Goal: Task Accomplishment & Management: Manage account settings

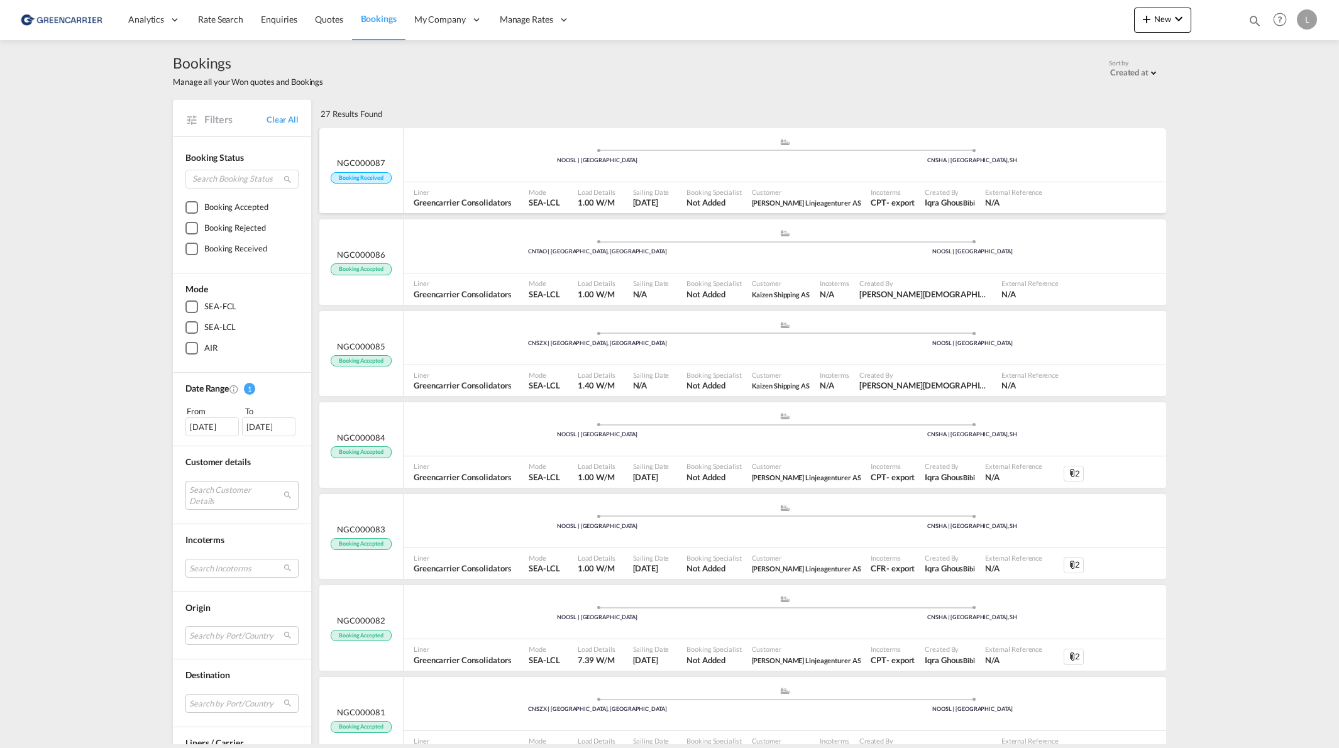
click at [695, 183] on div "Booking Specialist Not Added" at bounding box center [714, 197] width 65 height 31
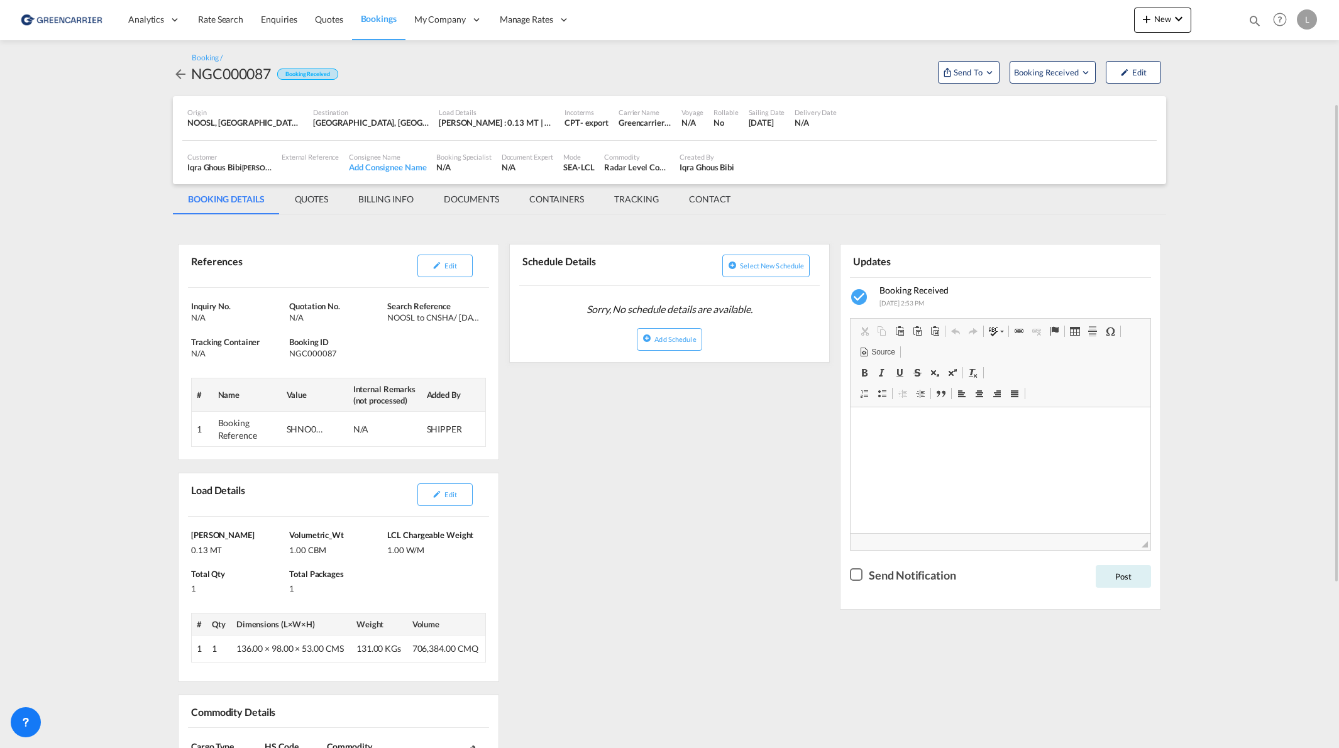
scroll to position [63, 0]
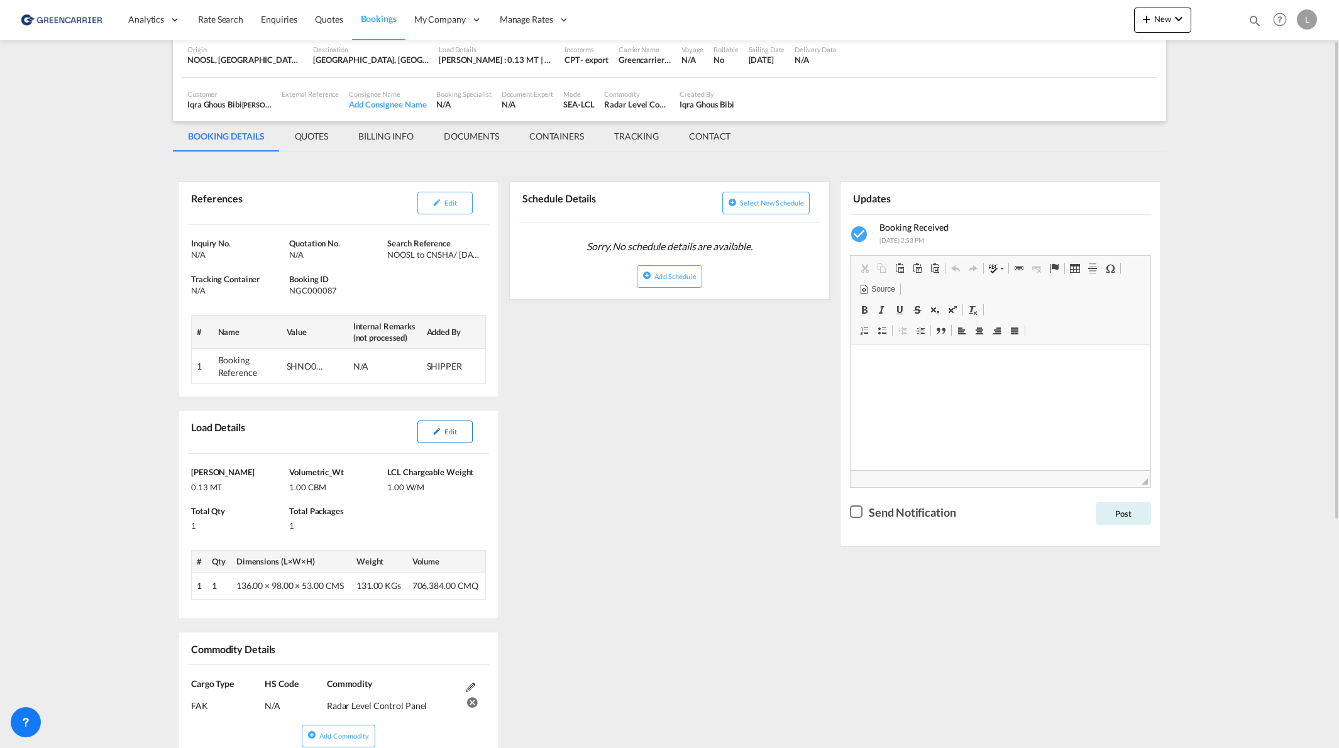
click at [447, 433] on span "Edit" at bounding box center [450, 432] width 12 height 8
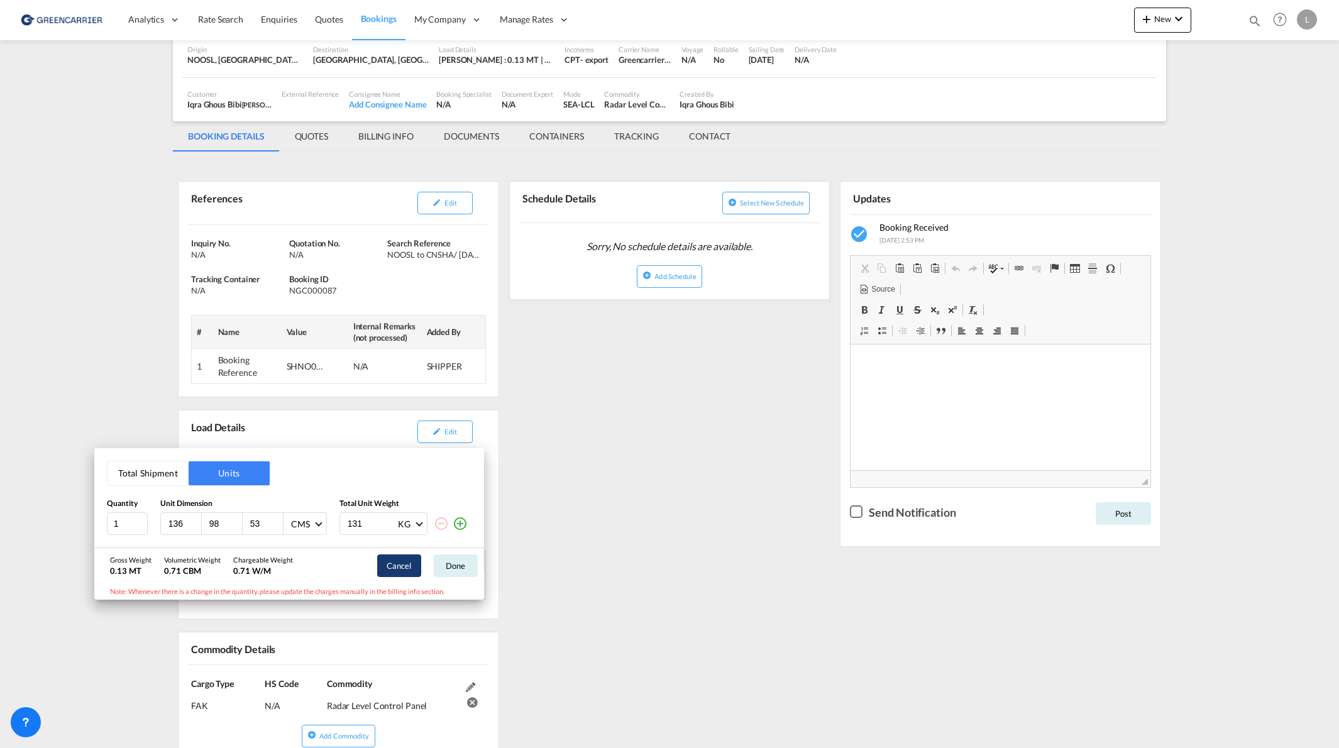
click at [404, 570] on button "Cancel" at bounding box center [399, 566] width 44 height 23
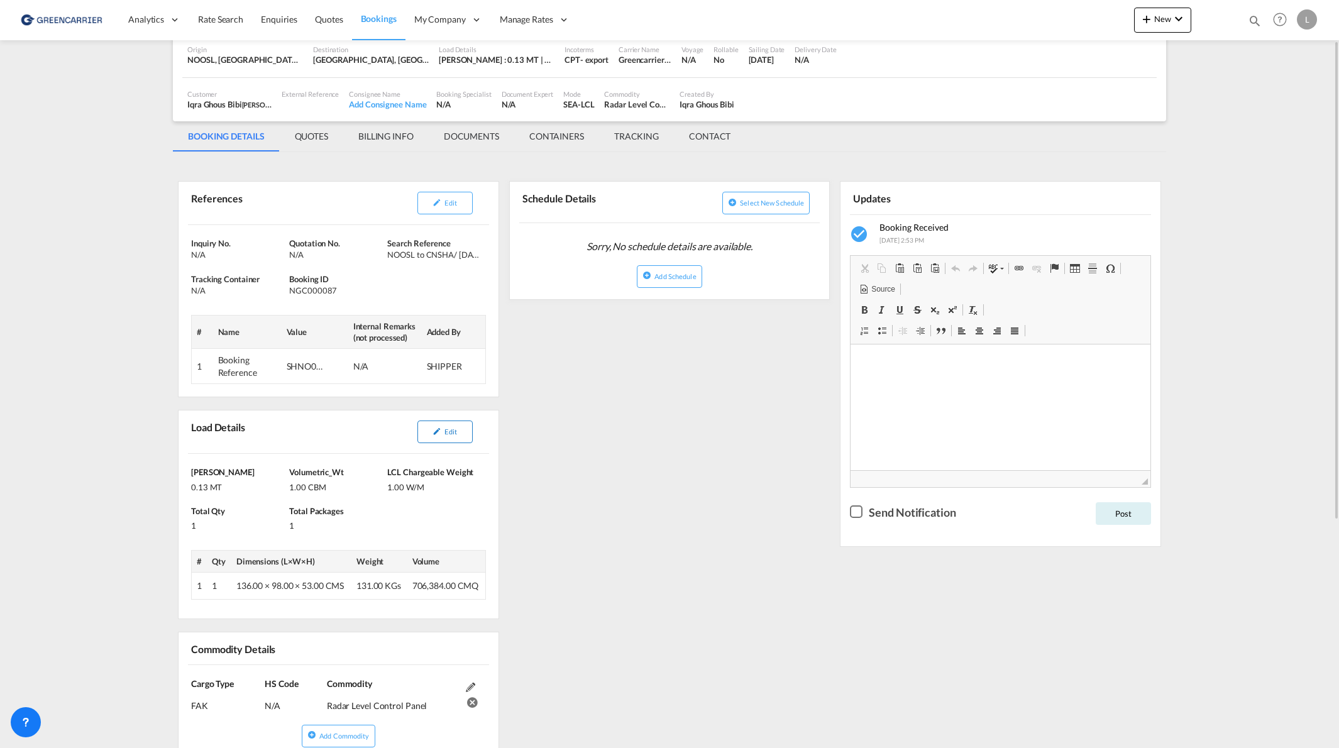
click at [448, 443] on button "Edit" at bounding box center [444, 432] width 55 height 23
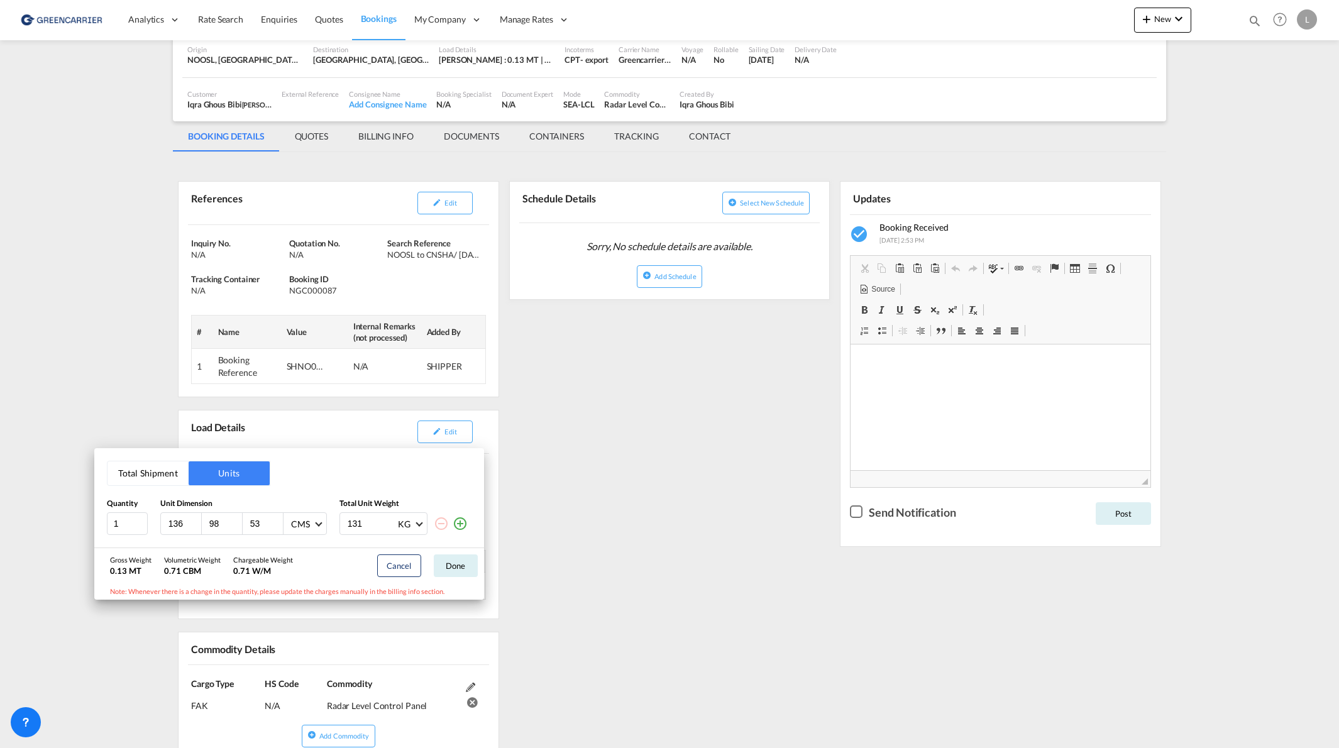
click at [177, 477] on button "Total Shipment" at bounding box center [148, 473] width 81 height 24
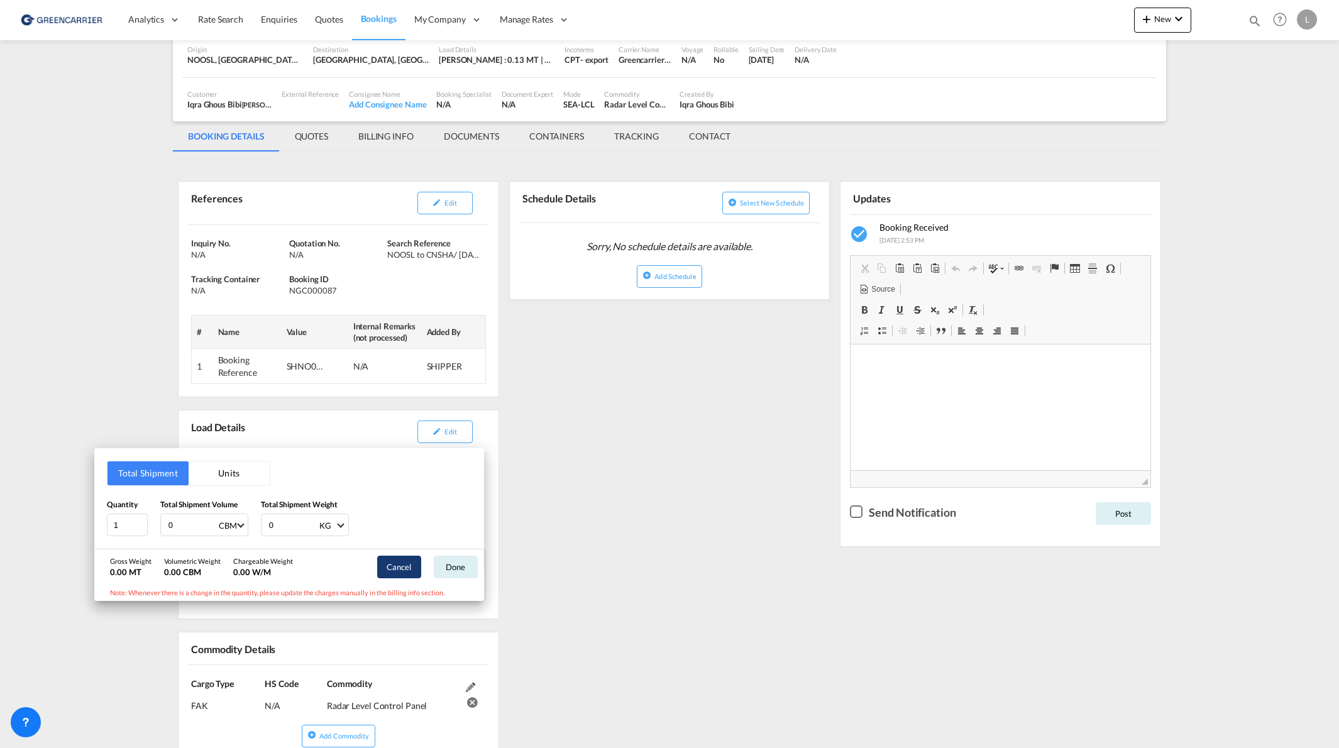
click at [409, 573] on button "Cancel" at bounding box center [399, 567] width 44 height 23
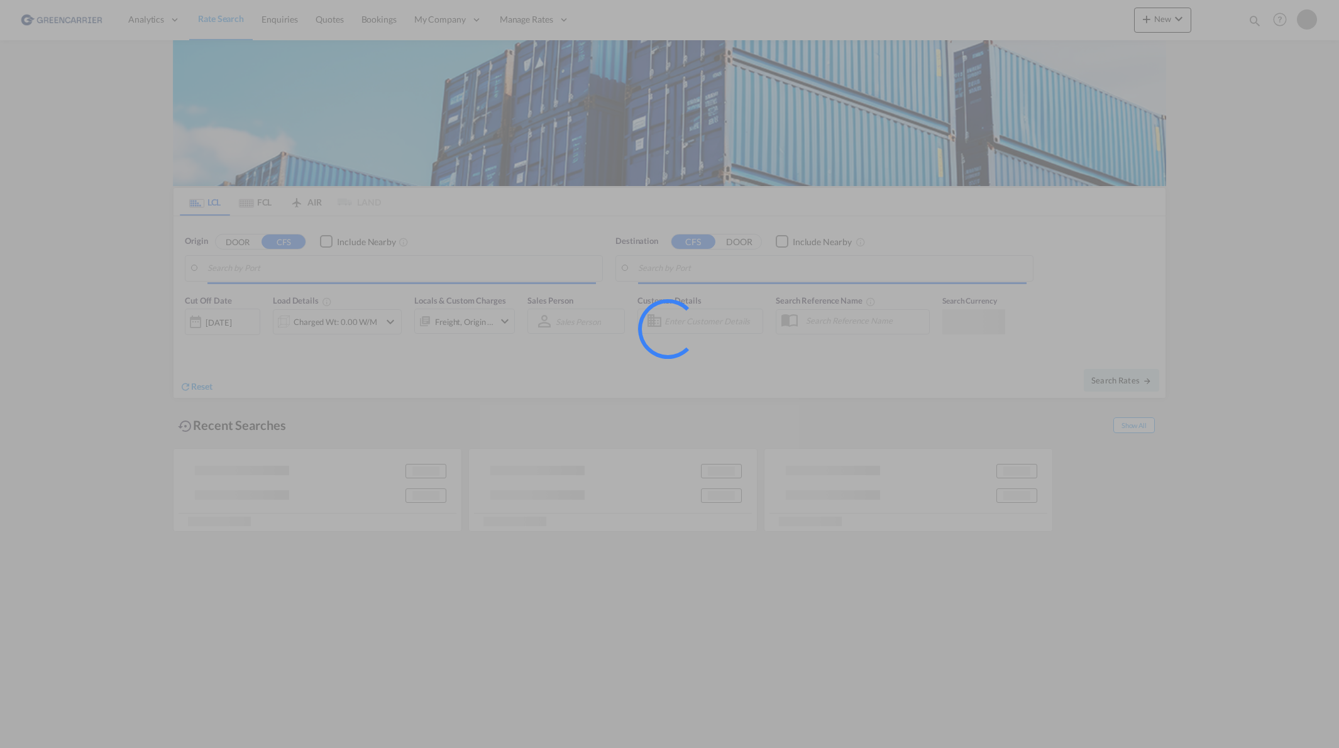
type input "Oslo, NOOSL"
type input "Keelung (Chilung), TWKEL"
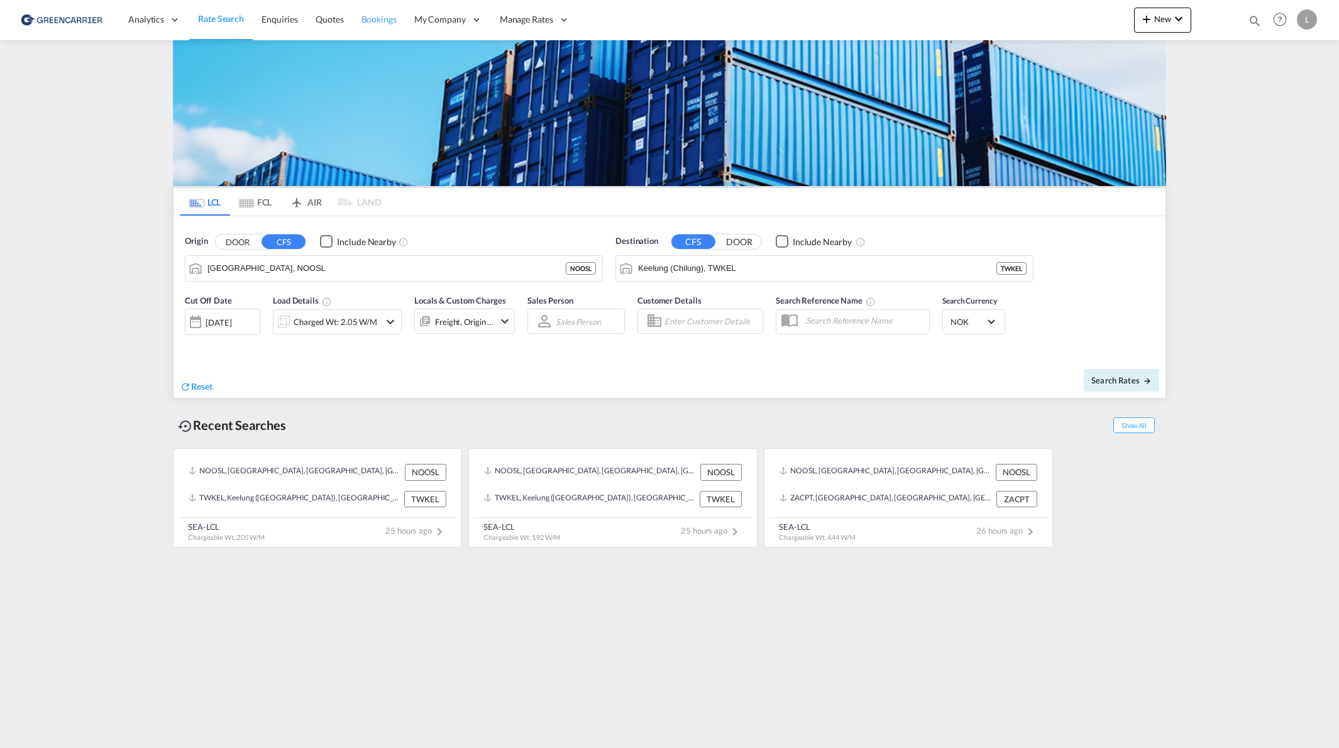
click at [378, 19] on span "Bookings" at bounding box center [379, 19] width 35 height 11
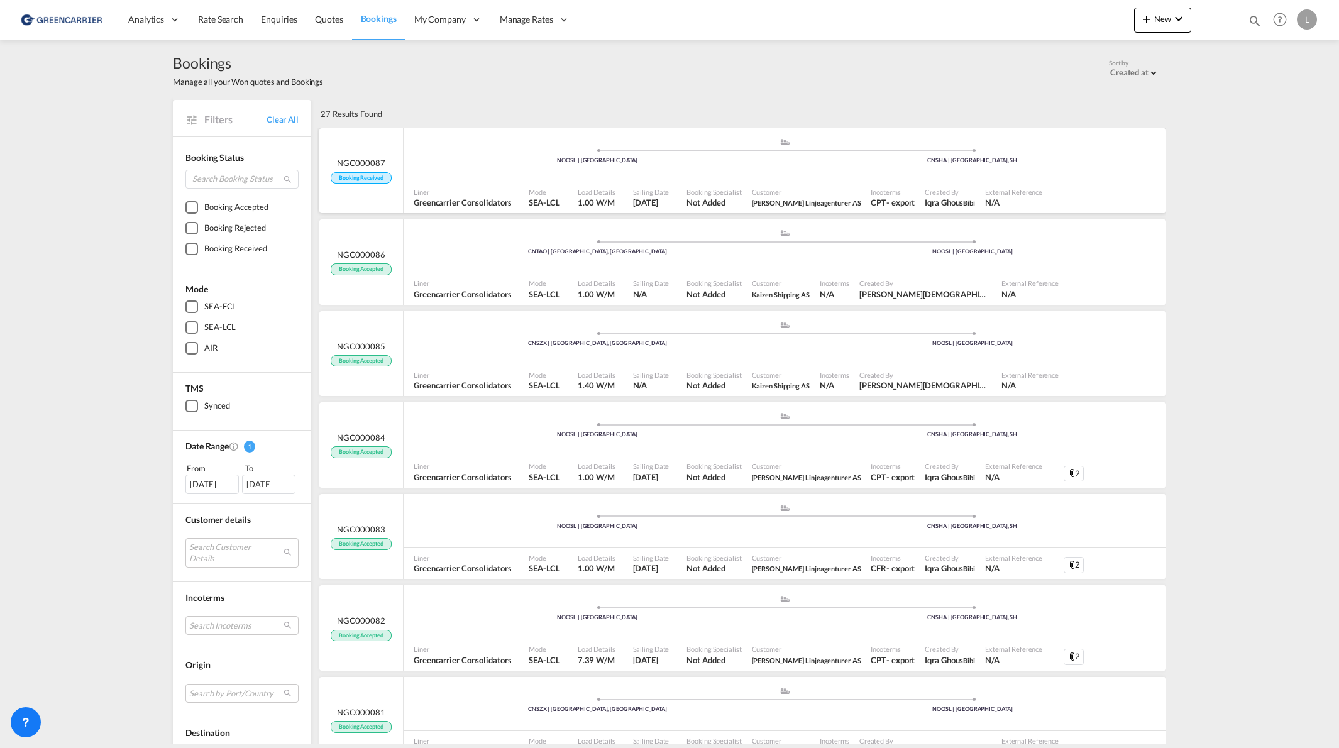
click at [565, 165] on div ".a{fill:#aaa8ad;} .a{fill:#aaa8ad;} NOOSL | Oslo CNSHA | Shanghai, SH" at bounding box center [785, 157] width 763 height 38
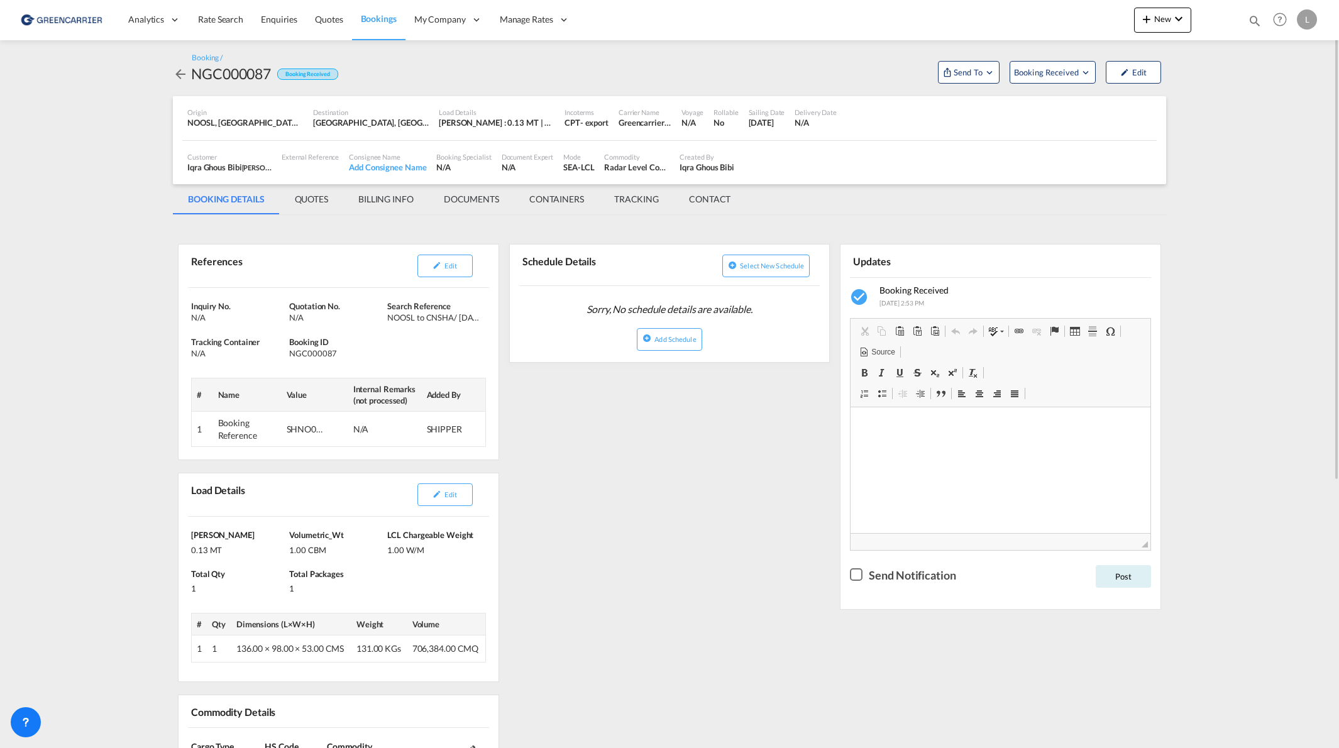
click at [228, 73] on div "NGC000087" at bounding box center [231, 73] width 80 height 20
copy div "NGC000087"
click at [424, 482] on div "Edit" at bounding box center [445, 494] width 78 height 33
click at [430, 494] on button "Edit" at bounding box center [444, 494] width 55 height 23
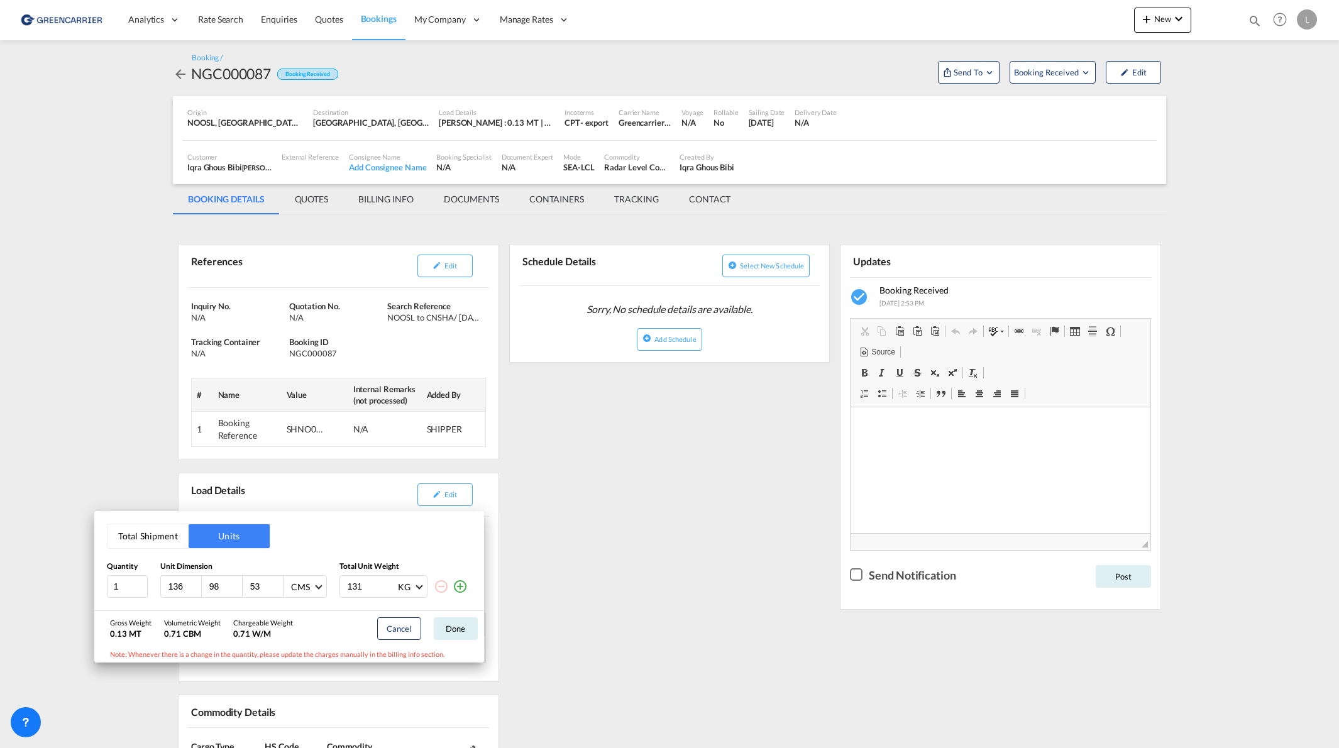
click at [465, 641] on div "Cancel Done" at bounding box center [427, 628] width 113 height 35
click at [453, 627] on button "Done" at bounding box center [456, 628] width 44 height 23
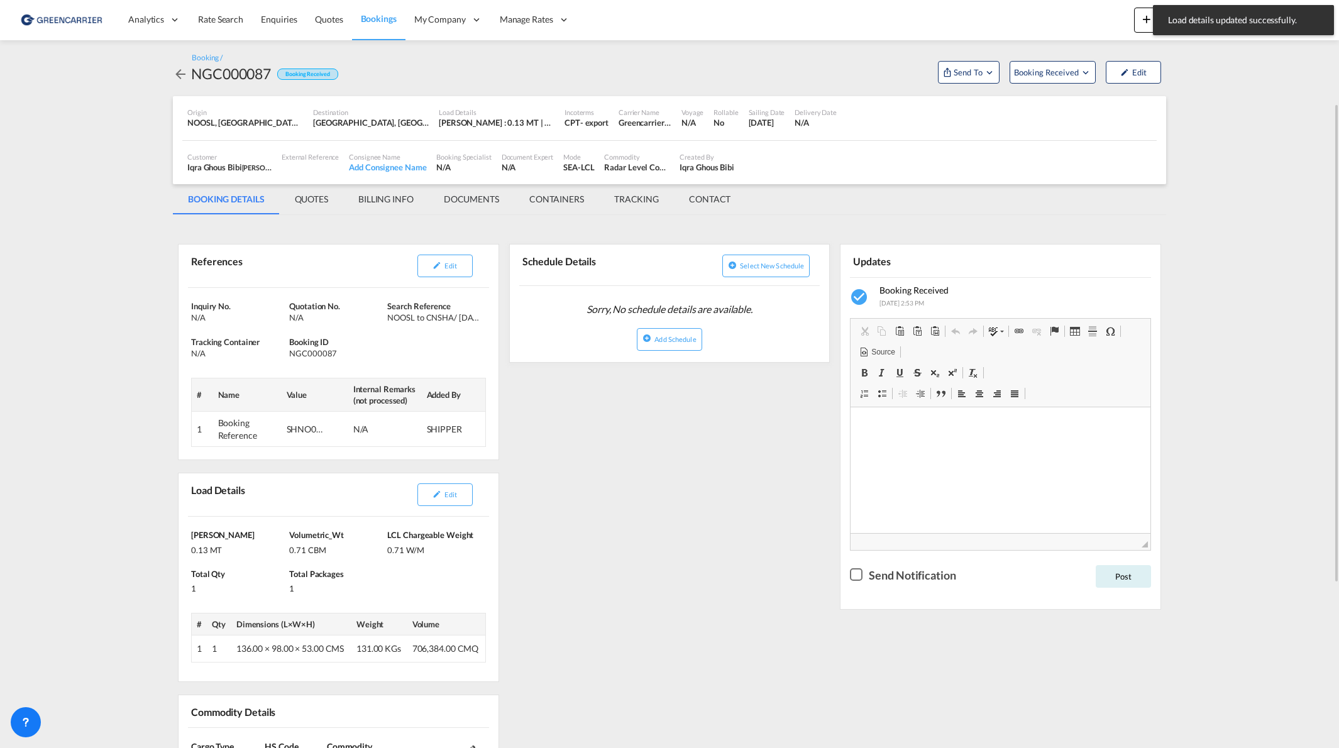
scroll to position [63, 0]
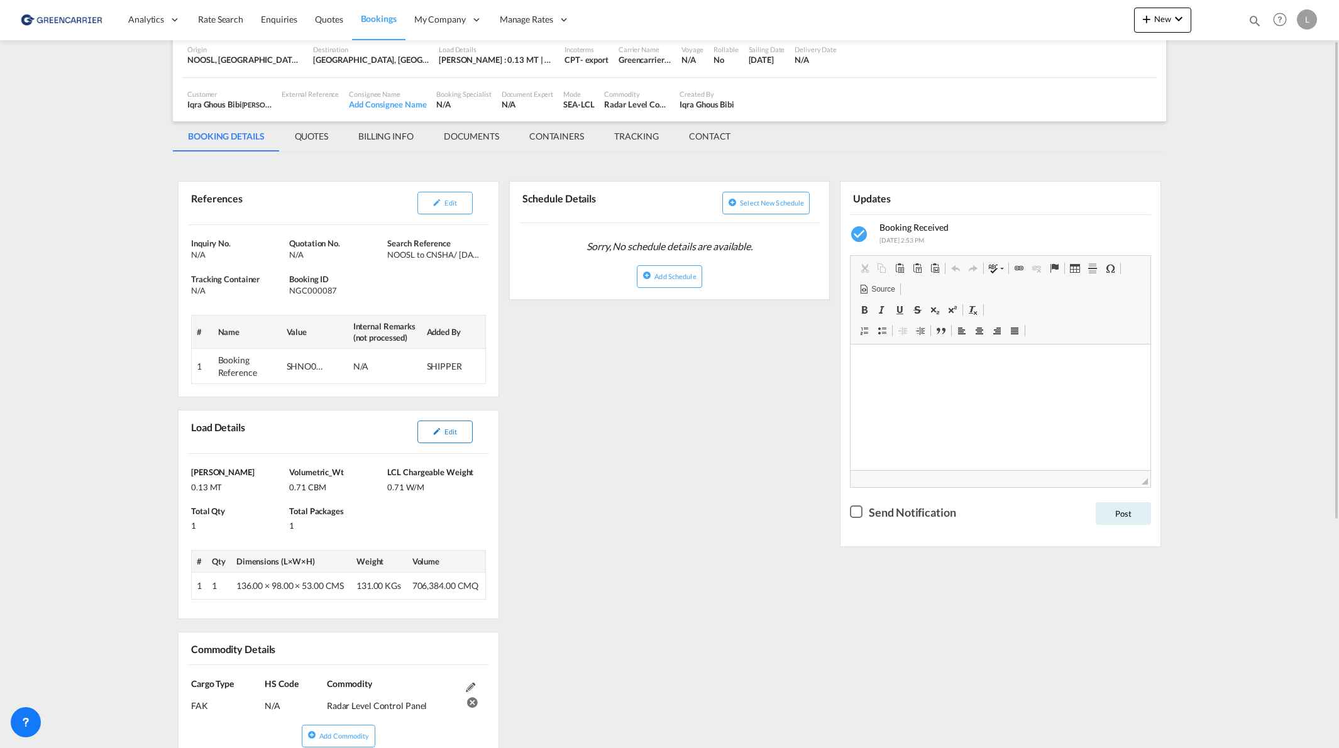
click at [442, 429] on button "Edit" at bounding box center [444, 432] width 55 height 23
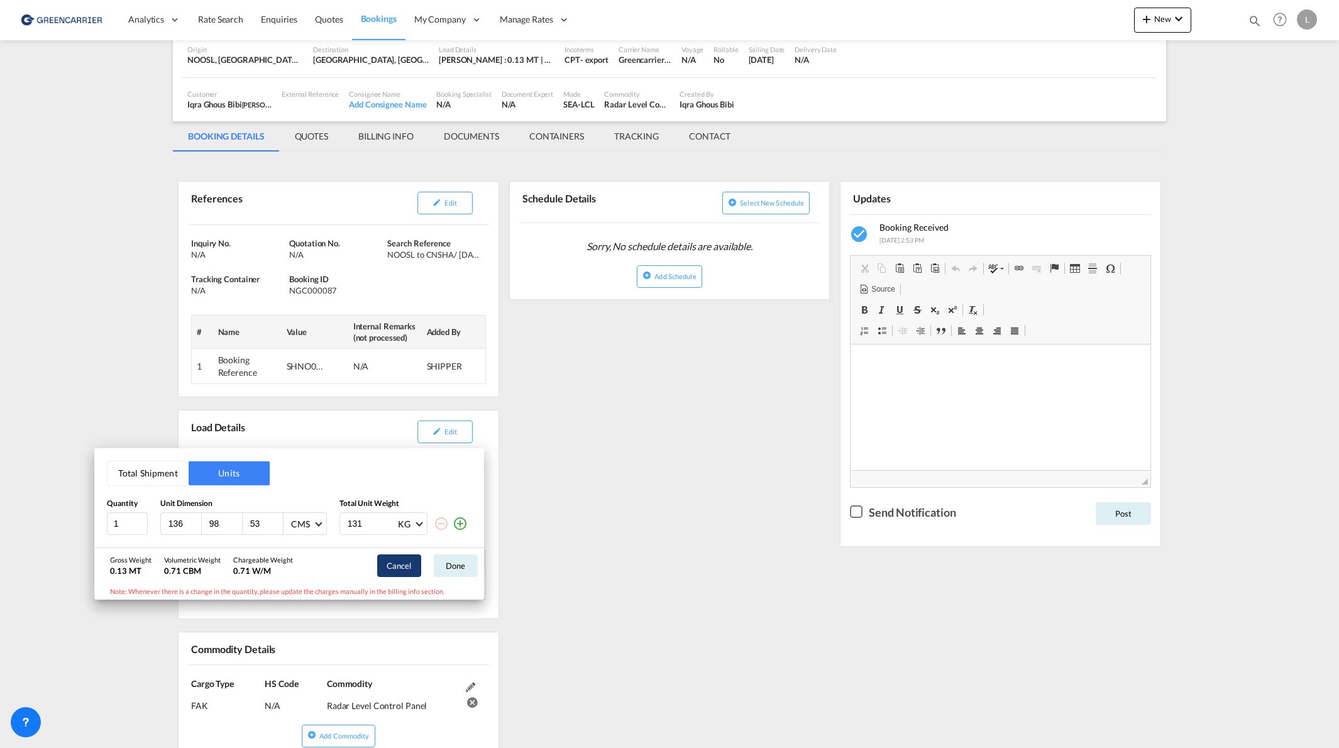
click at [404, 563] on button "Cancel" at bounding box center [399, 566] width 44 height 23
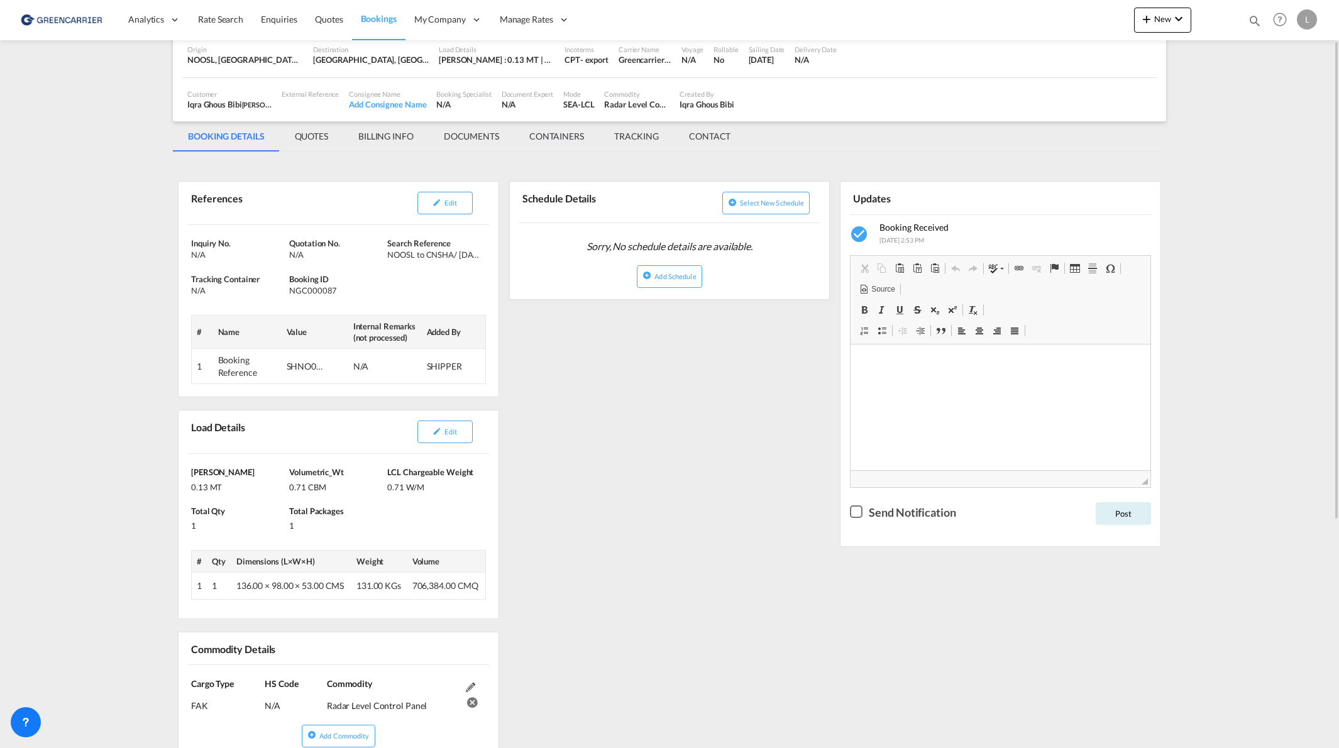
click at [299, 367] on div "SHNO00077528" at bounding box center [306, 366] width 38 height 13
copy div "SHNO00077528"
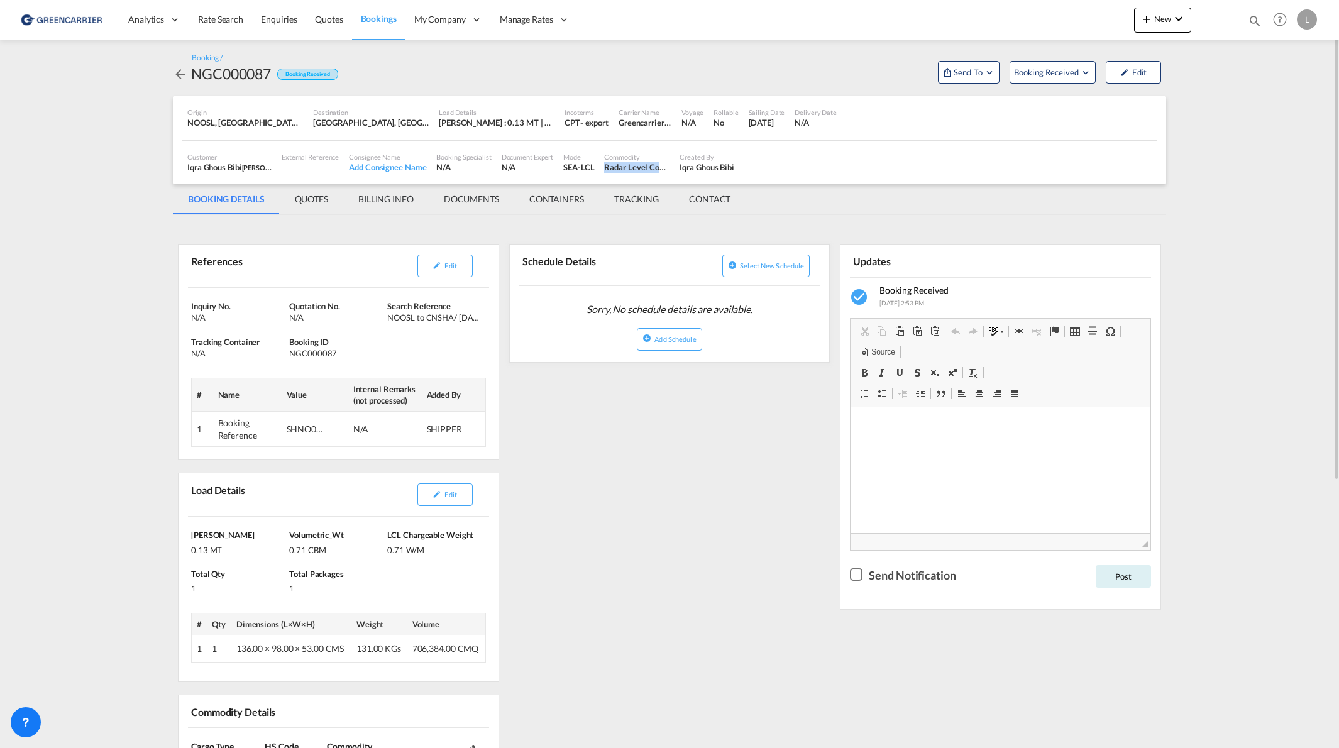
drag, startPoint x: 604, startPoint y: 168, endPoint x: 668, endPoint y: 168, distance: 64.1
click at [668, 168] on div "Radar Level Control Panel" at bounding box center [636, 167] width 65 height 11
copy div "Radar Level Contr"
click at [484, 209] on md-tab-item "DOCUMENTS" at bounding box center [472, 199] width 86 height 30
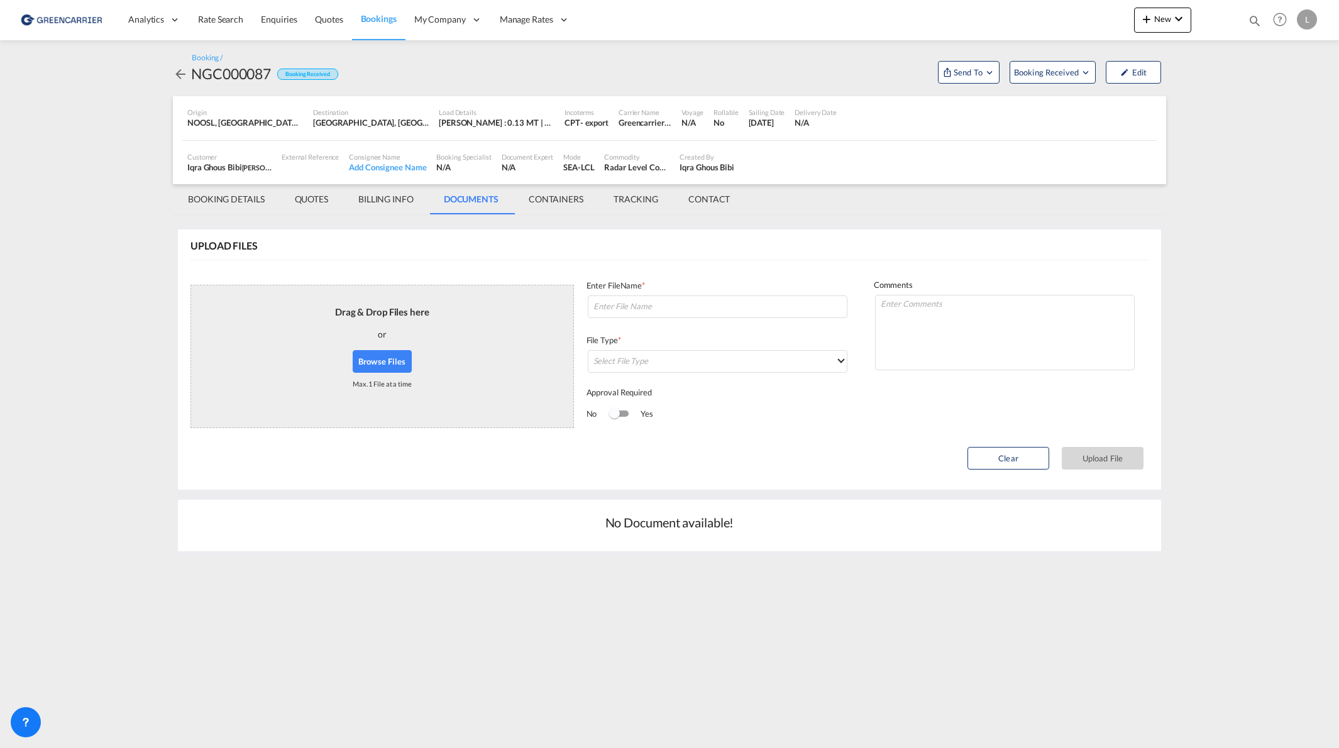
click at [376, 348] on div "Drag & Drop Files here or Browse Files Max. 1 File at a time" at bounding box center [382, 356] width 94 height 122
click at [377, 358] on button "Browse Files" at bounding box center [382, 361] width 59 height 23
click at [654, 306] on input at bounding box center [718, 306] width 260 height 23
paste input "SNCNSHA059735"
type input "SNCNSHA059735"
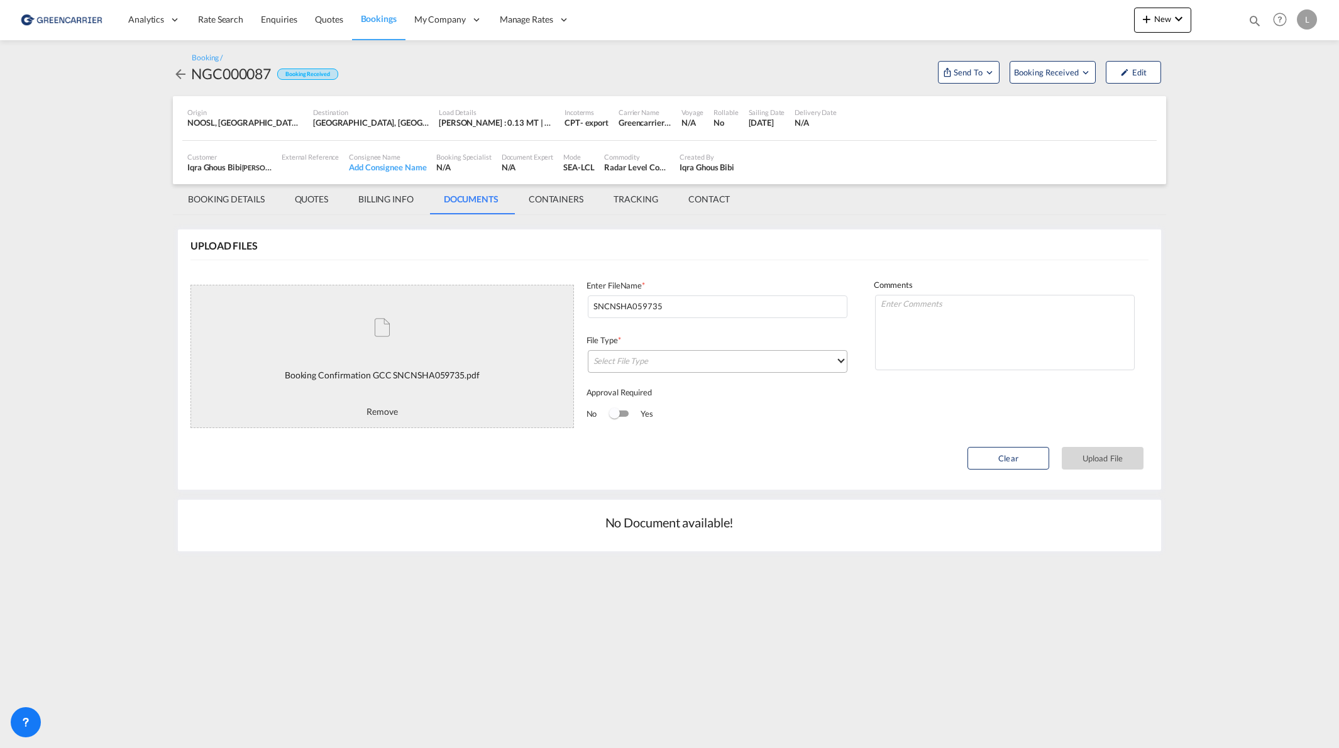
click at [761, 355] on md-select "Select File Type DO/CRO Draft B/L Freight Invoice Commercial Invoice Original B…" at bounding box center [718, 361] width 260 height 23
click at [671, 458] on div "Booking Confirmation" at bounding box center [632, 461] width 77 height 11
click at [983, 320] on textarea at bounding box center [1005, 332] width 260 height 75
click at [1115, 454] on button "Upload File" at bounding box center [1103, 458] width 82 height 23
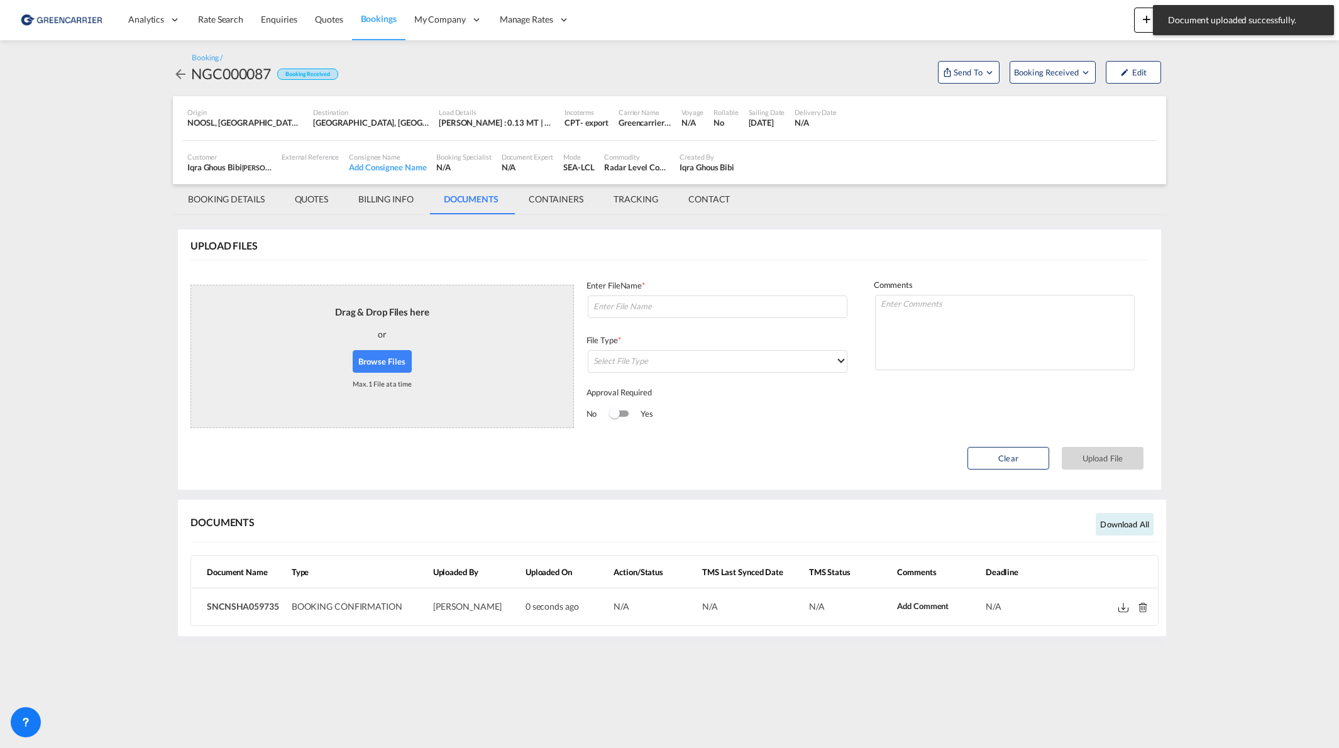
click at [399, 362] on button "Browse Files" at bounding box center [382, 361] width 59 height 23
click at [654, 311] on input at bounding box center [718, 306] width 260 height 23
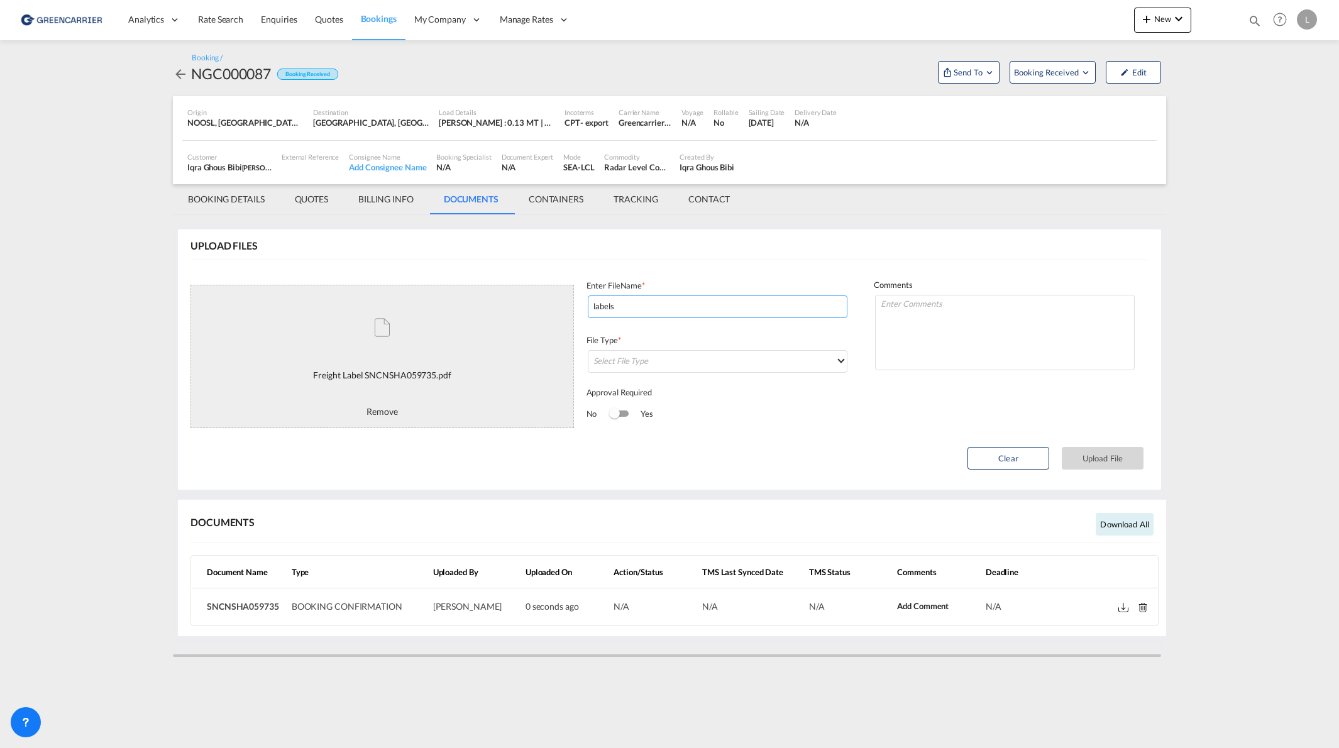
paste input "SNCNSHA059735"
type input "labels SNCNSHA059735"
click at [669, 365] on md-select "Select File Type" at bounding box center [718, 361] width 260 height 23
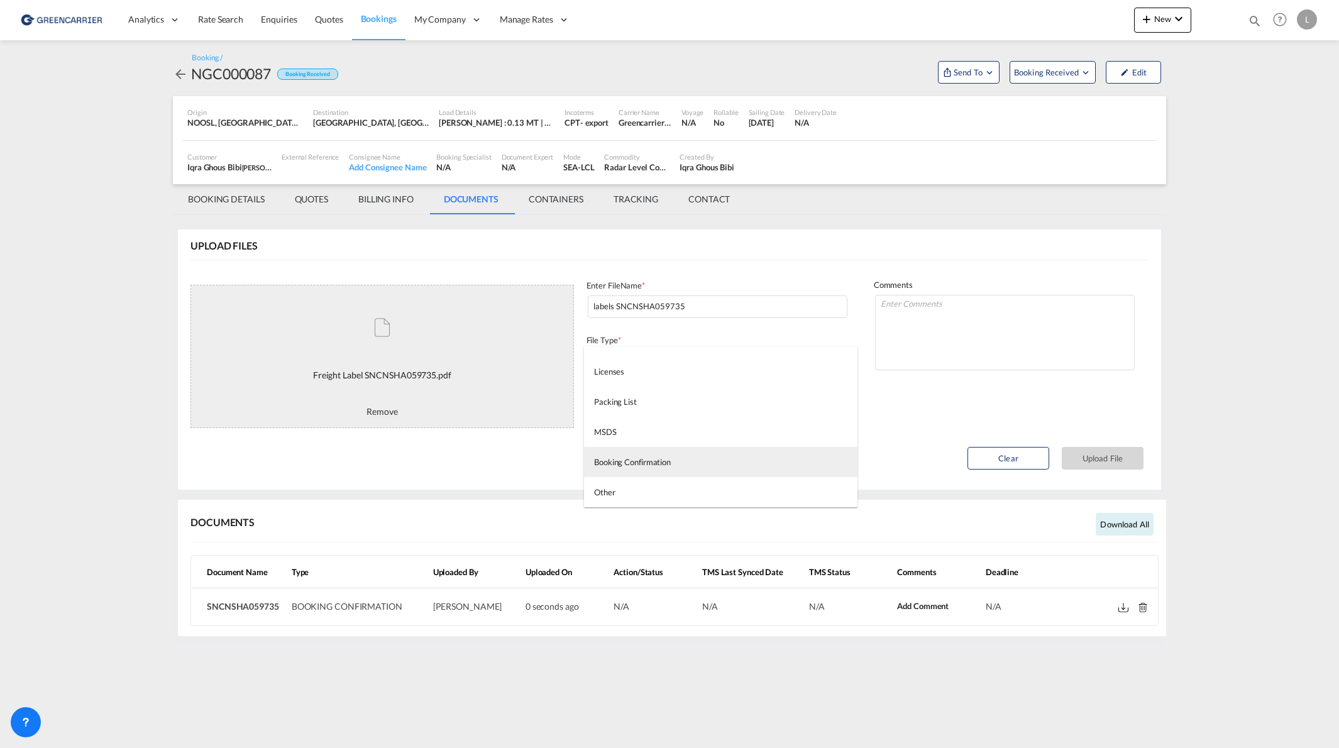
click at [652, 458] on div "Booking Confirmation" at bounding box center [632, 461] width 77 height 11
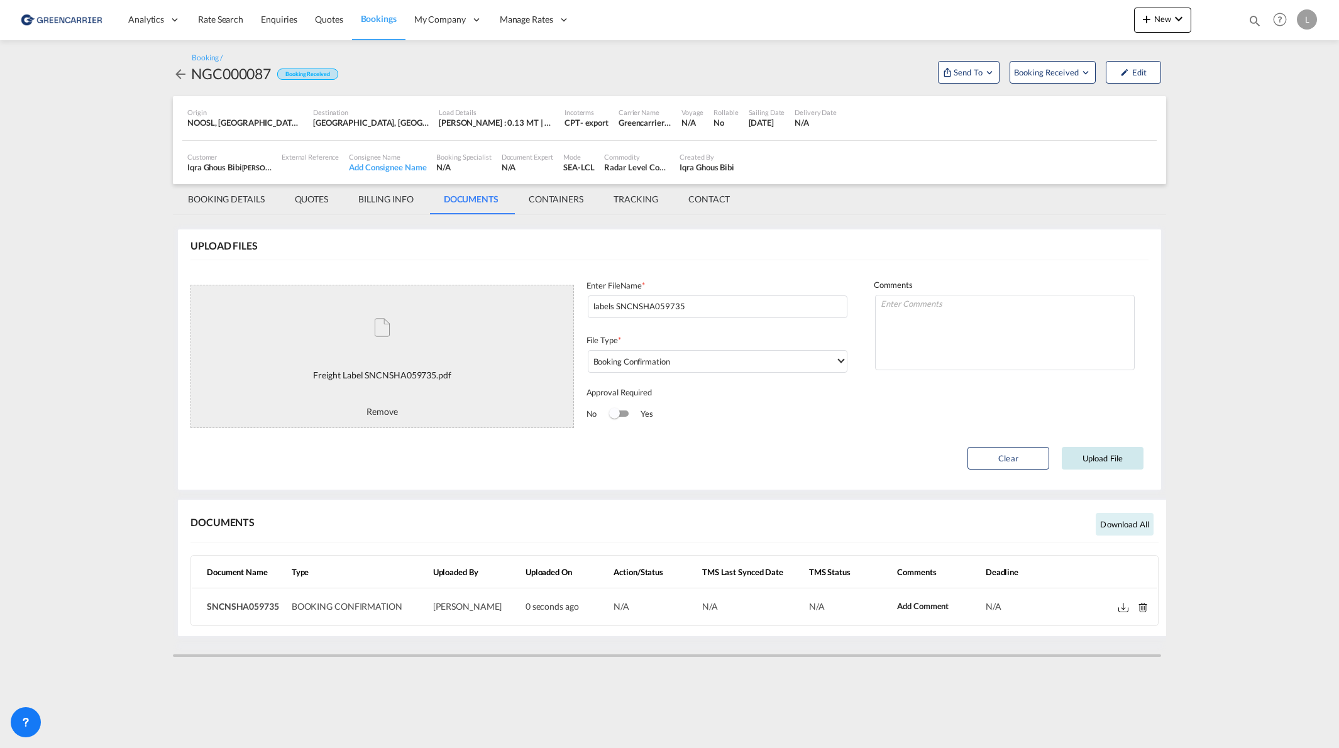
click at [1118, 453] on button "Upload File" at bounding box center [1103, 458] width 82 height 23
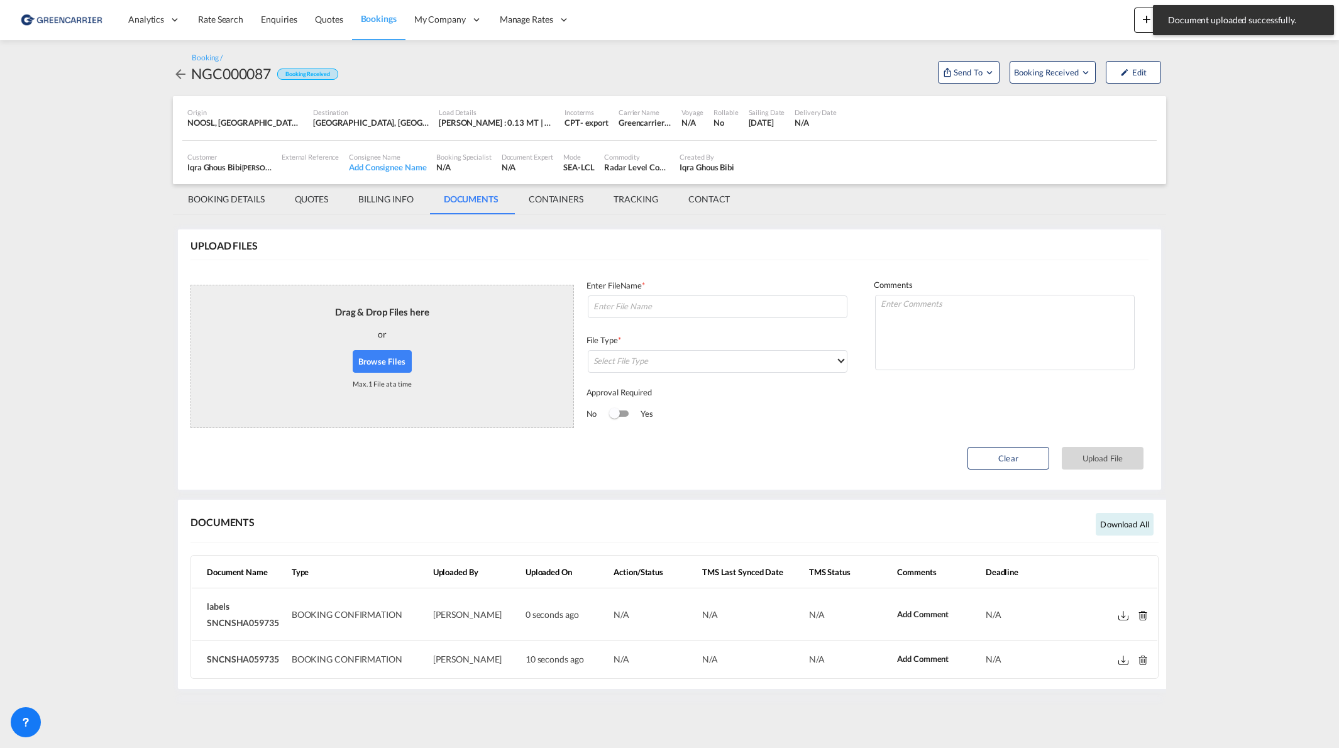
click at [204, 194] on md-tab-item "BOOKING DETAILS" at bounding box center [226, 199] width 107 height 30
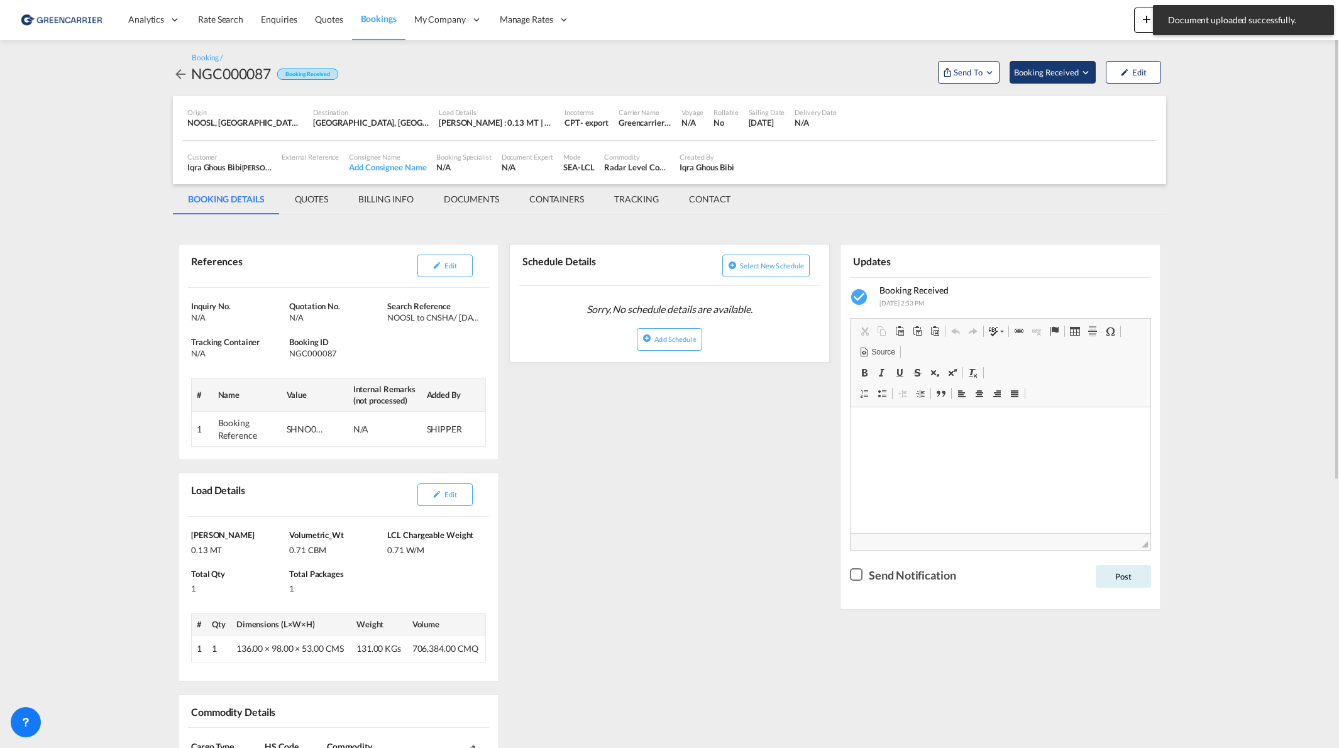
click at [1054, 69] on span "Booking Received" at bounding box center [1047, 72] width 66 height 13
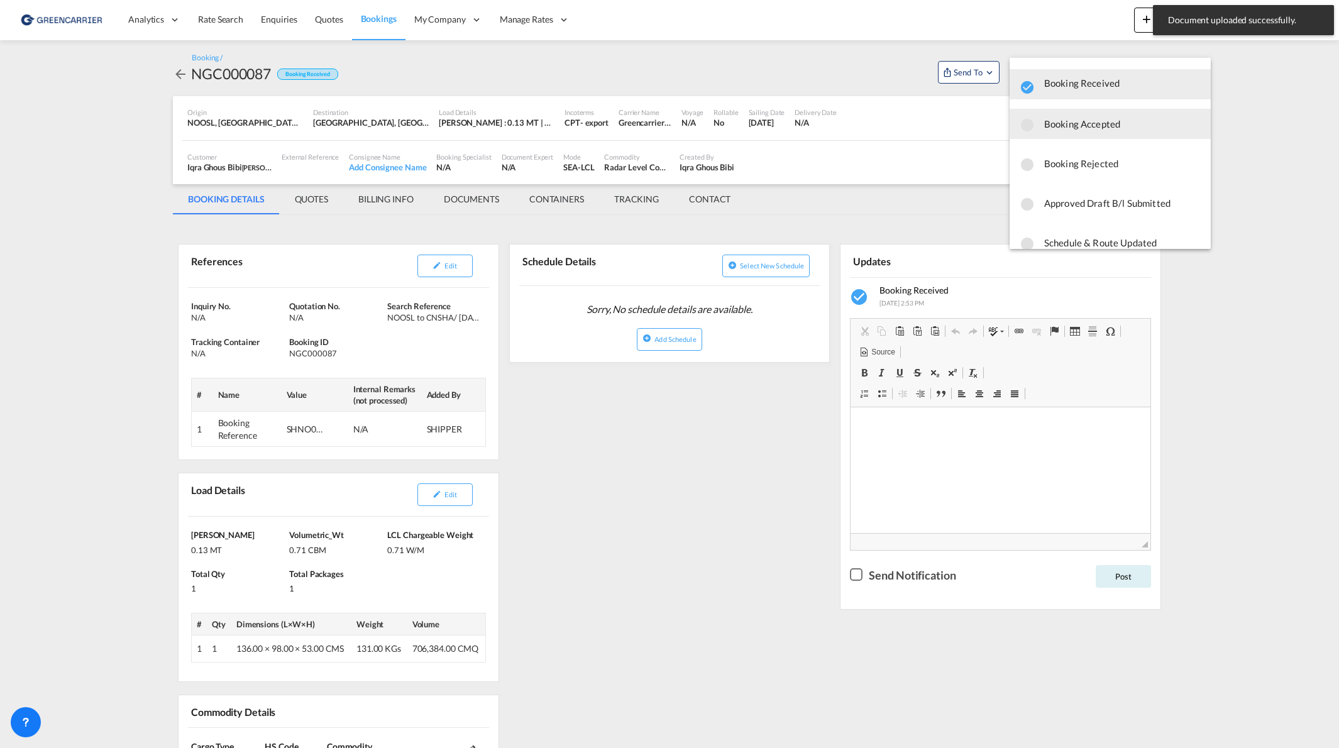
click at [1100, 132] on span "Booking Accepted" at bounding box center [1122, 124] width 157 height 23
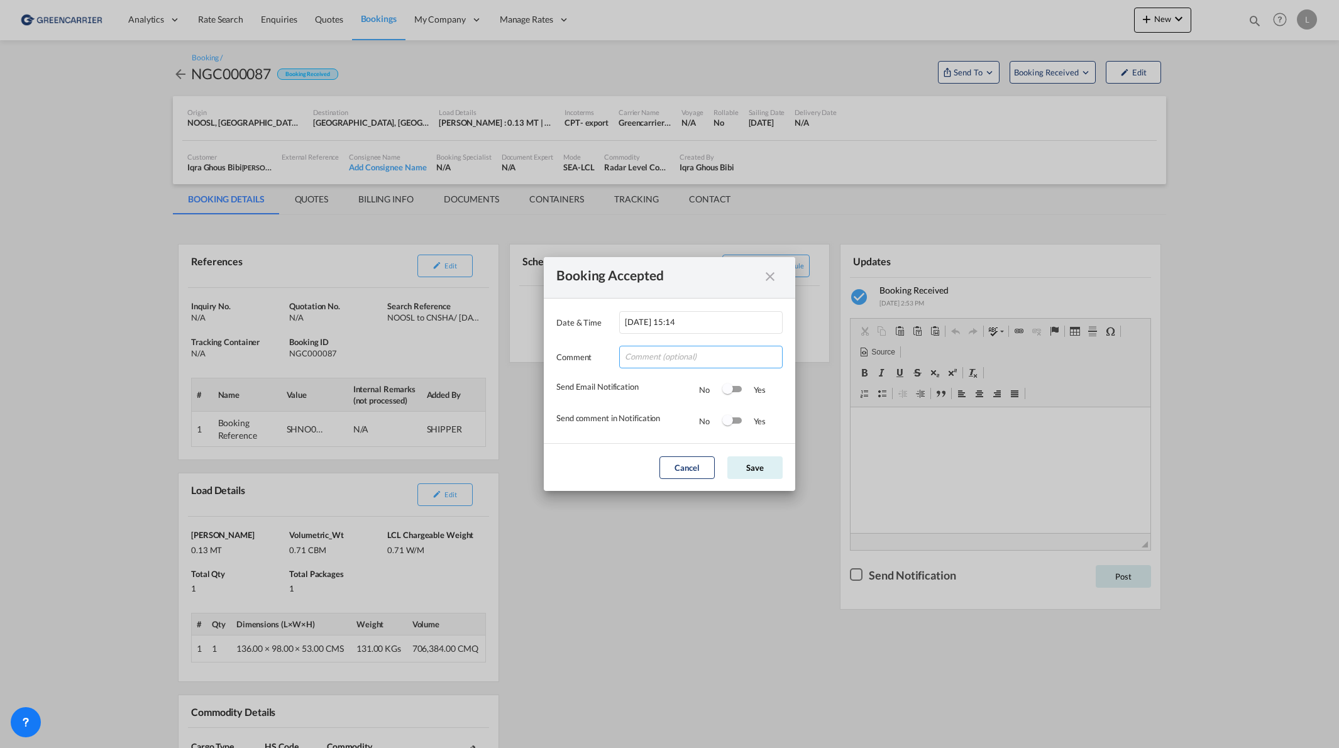
click at [660, 358] on input "Date & ..." at bounding box center [700, 357] width 163 height 23
type input "Tusen takk for booking. Dokumenter er lastet opp!"
drag, startPoint x: 731, startPoint y: 356, endPoint x: 1002, endPoint y: 361, distance: 271.0
click at [1002, 361] on div "Booking Accepted Date & Time 2025-10-02 15:14 Comment Tusen takk for booking. D…" at bounding box center [669, 374] width 1339 height 748
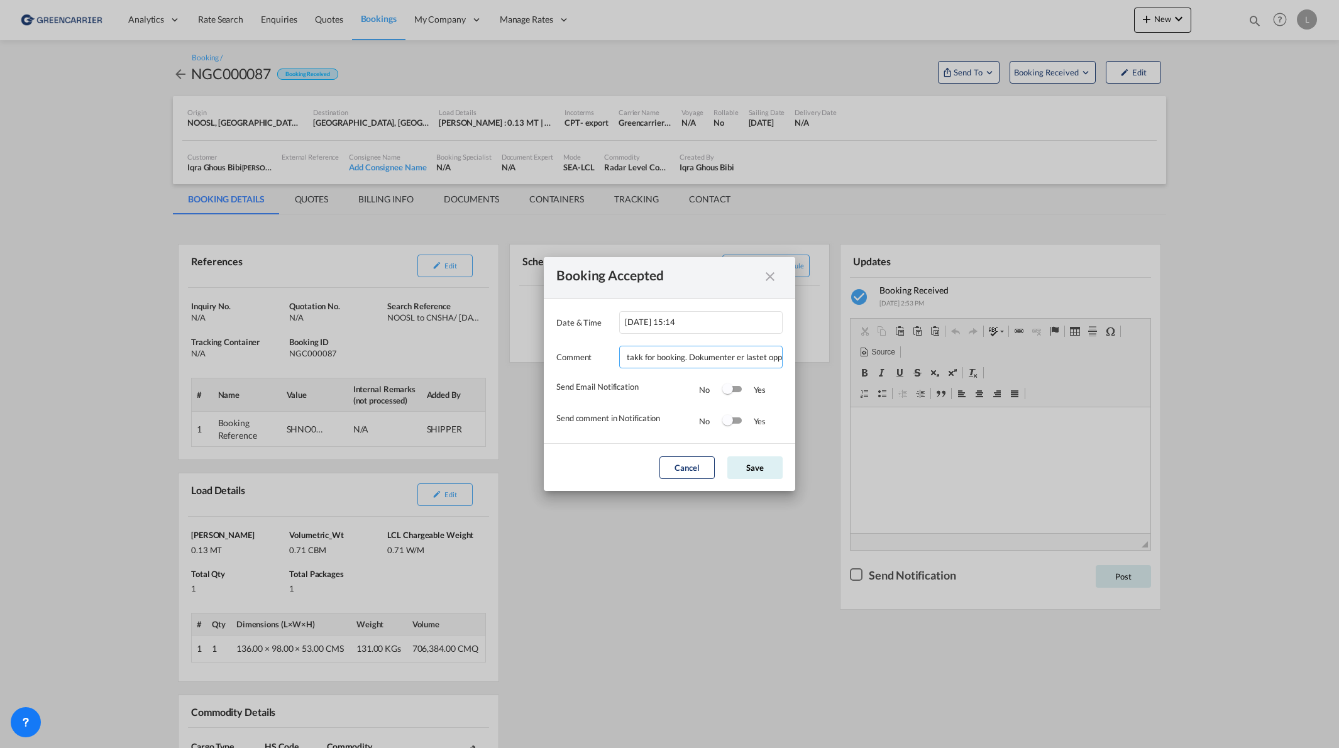
click at [729, 352] on input "Tusen takk for booking. Dokumenter er lastet opp!" at bounding box center [700, 357] width 163 height 23
drag, startPoint x: 609, startPoint y: 450, endPoint x: 641, endPoint y: 431, distance: 36.7
click at [609, 450] on md-dialog-actions "Cancel Save" at bounding box center [669, 467] width 251 height 48
drag, startPoint x: 741, startPoint y: 395, endPoint x: 740, endPoint y: 418, distance: 22.6
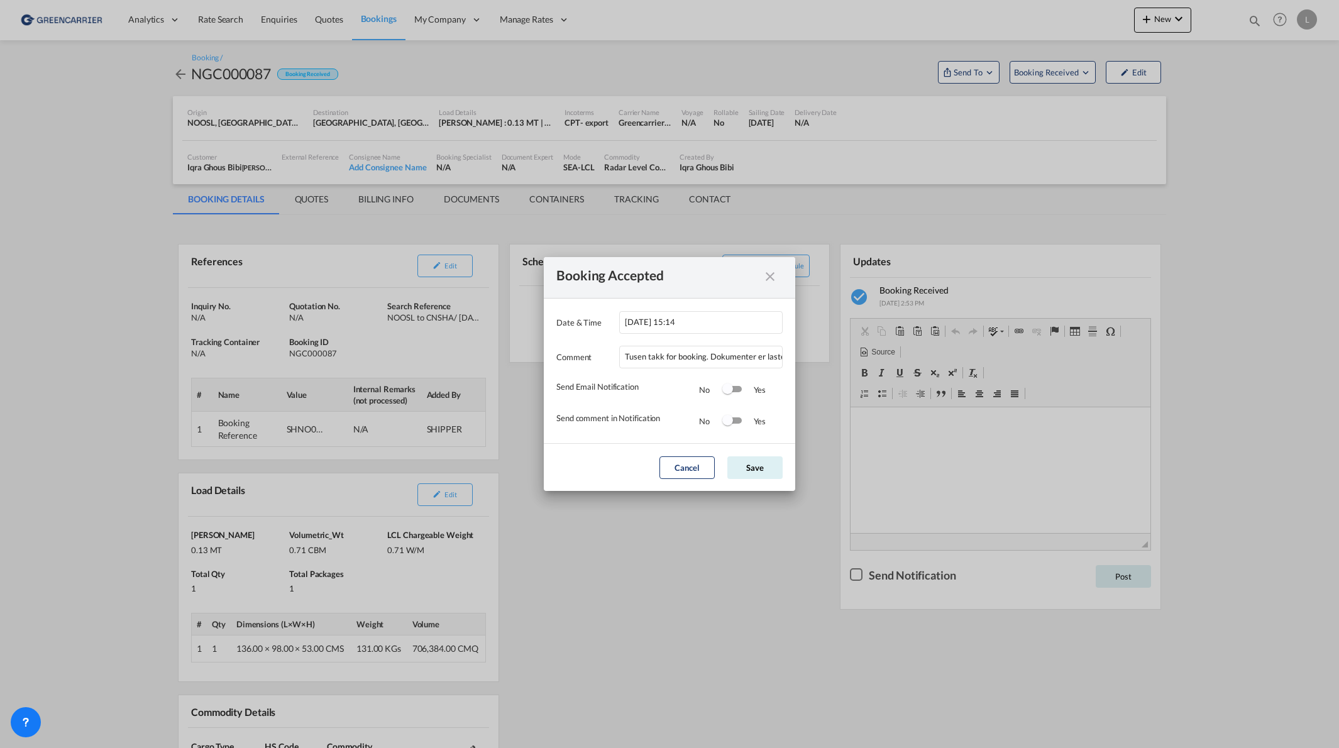
click at [740, 418] on div "Send Email Notification No Yes Send comment in Notification No Yes" at bounding box center [669, 399] width 226 height 63
click at [740, 418] on div "Switch 2" at bounding box center [732, 420] width 19 height 6
click at [738, 391] on div "Switch 1" at bounding box center [732, 389] width 19 height 6
click at [751, 467] on button "Save" at bounding box center [754, 467] width 55 height 23
